Goal: Navigation & Orientation: Find specific page/section

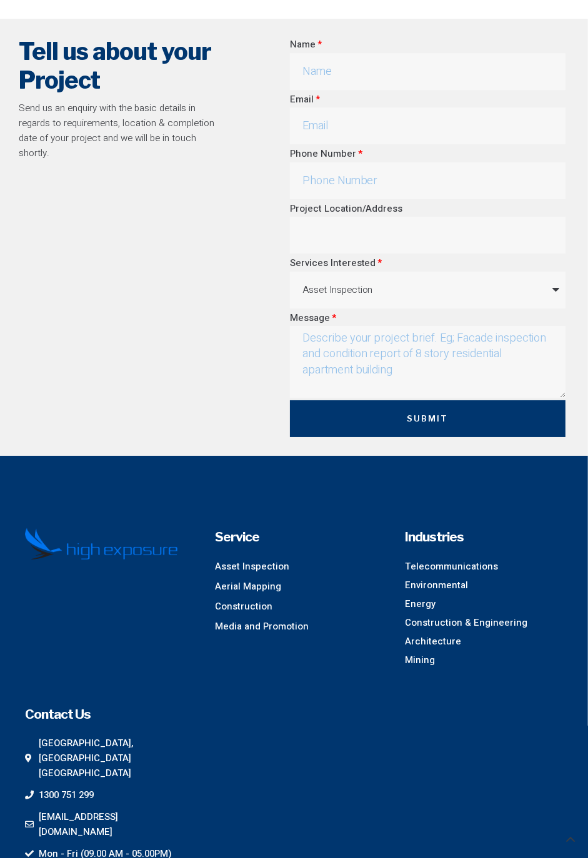
scroll to position [6430, 0]
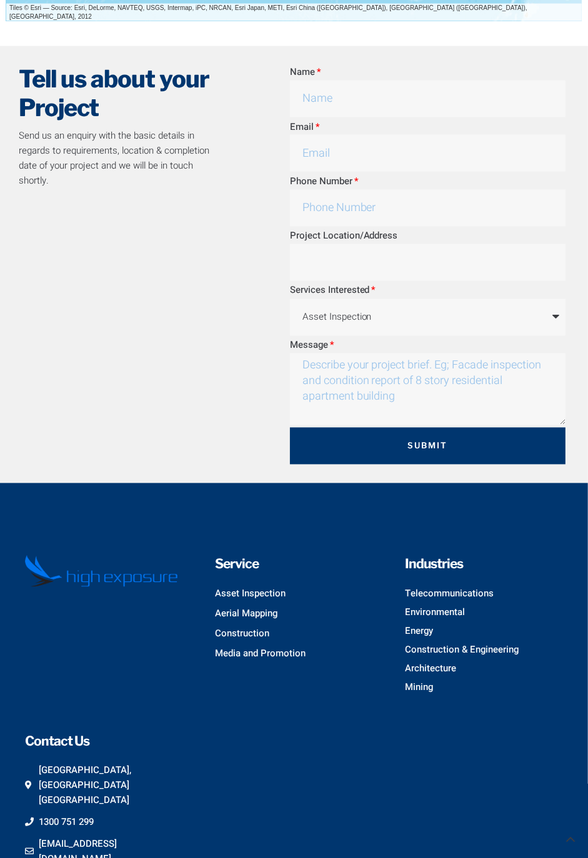
scroll to position [1439, 0]
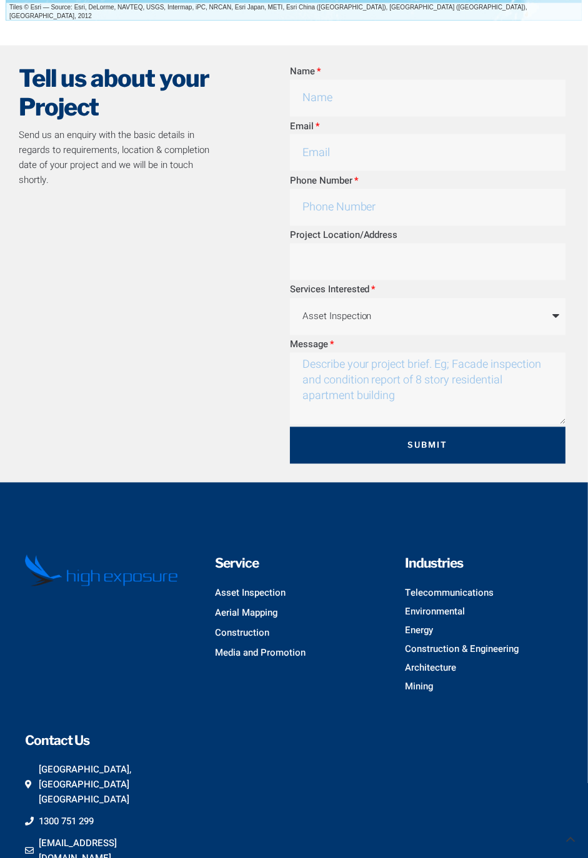
click at [231, 613] on span "Aerial Mapping" at bounding box center [246, 613] width 62 height 15
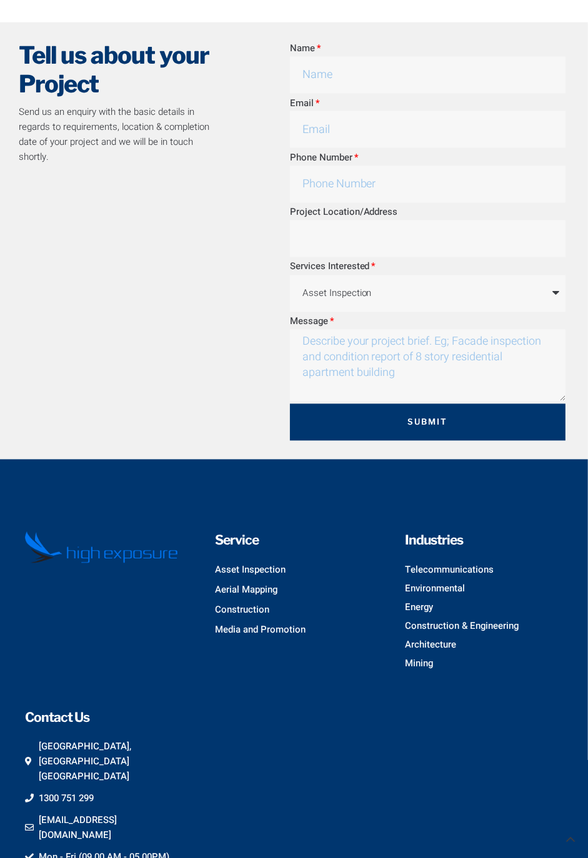
scroll to position [1479, 0]
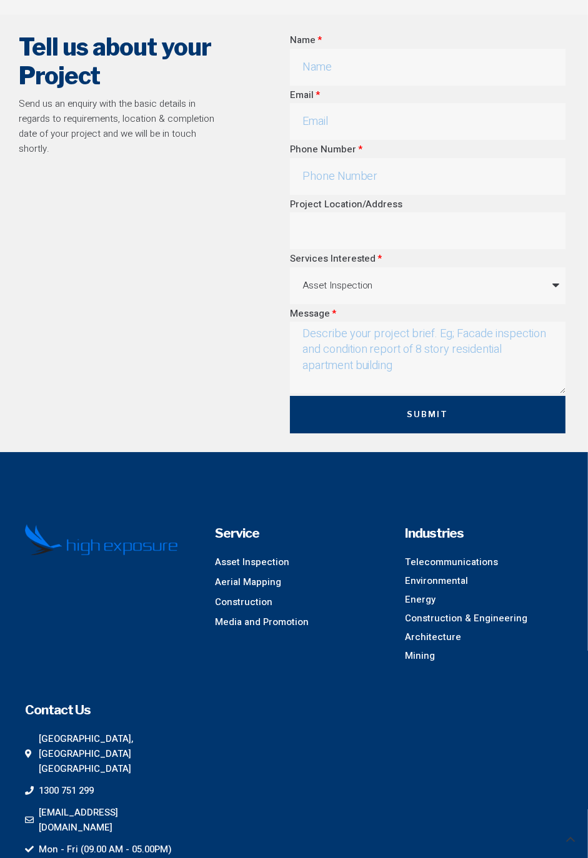
scroll to position [6362, 0]
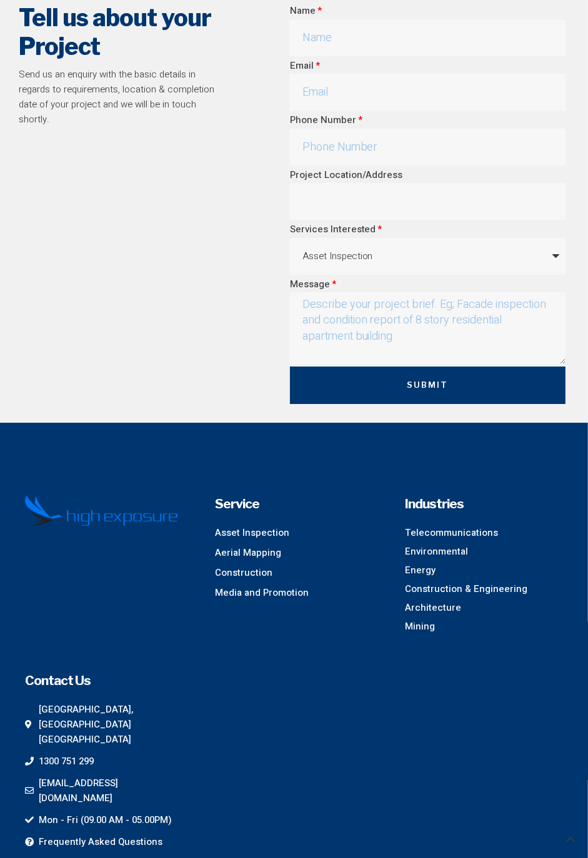
click at [470, 671] on div "Service Asset Inspection Aerial Mapping Construction Media and Promotion Indust…" at bounding box center [293, 683] width 575 height 415
